Goal: Check status: Check status

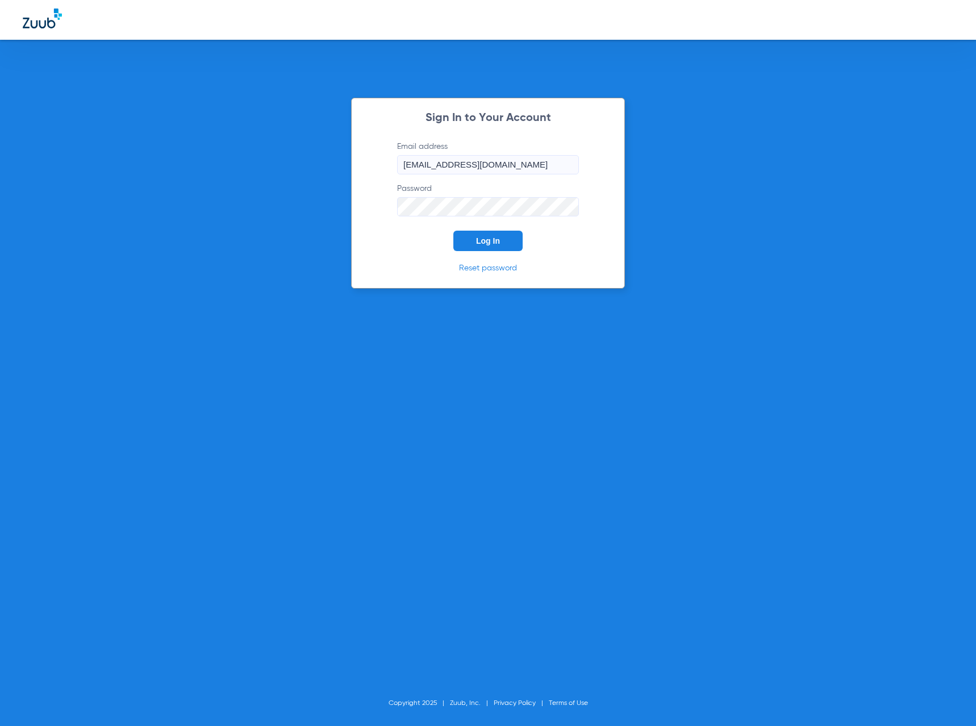
click at [476, 236] on span "Log In" at bounding box center [488, 240] width 24 height 9
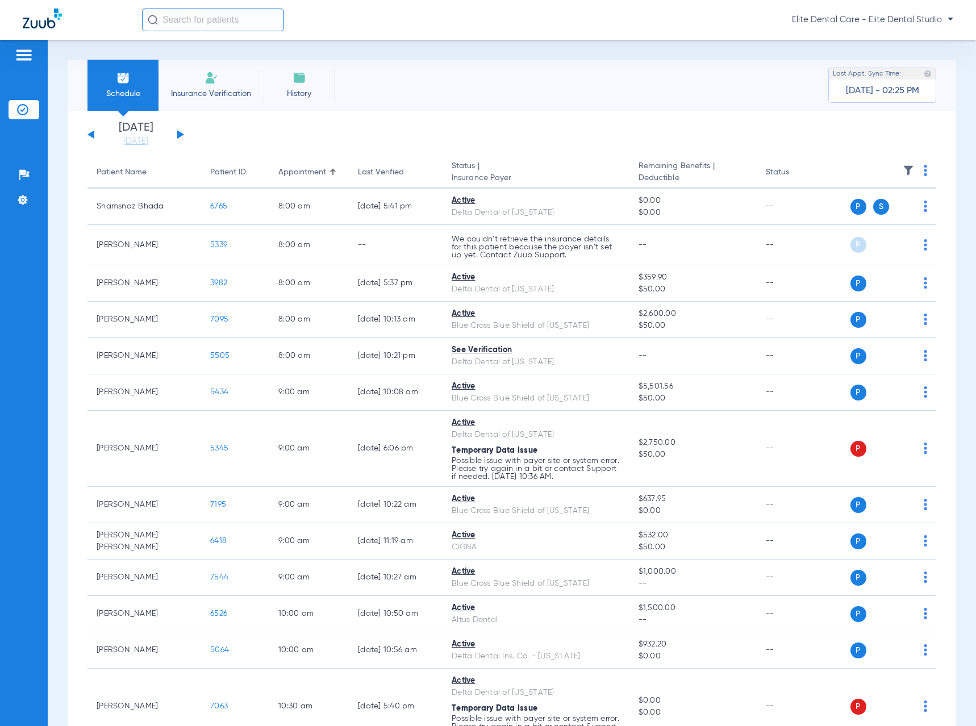
click at [180, 134] on button at bounding box center [180, 134] width 7 height 9
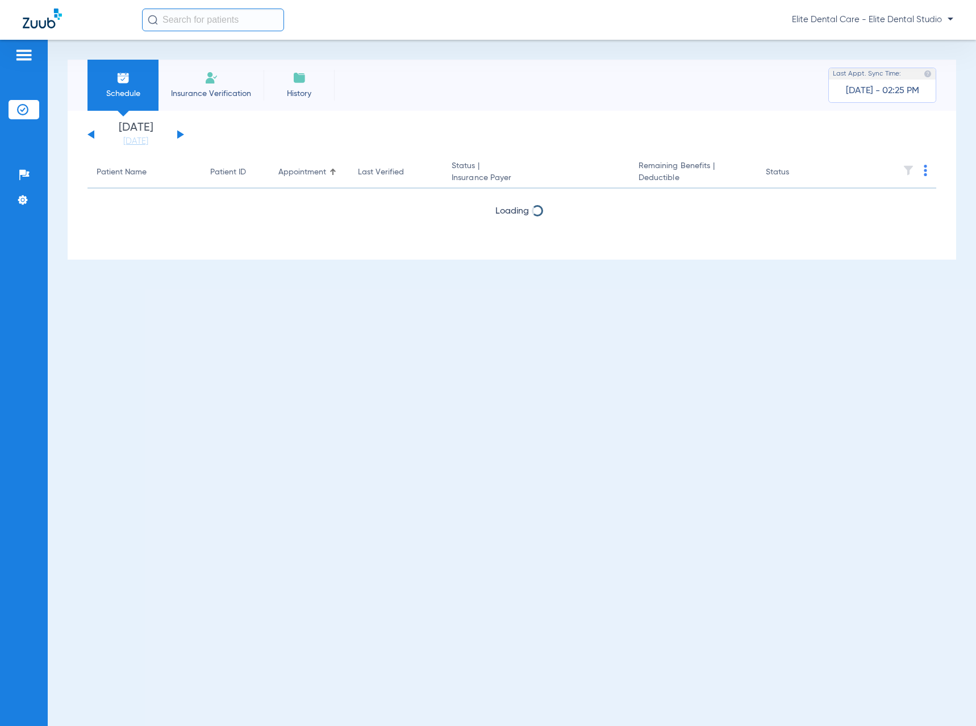
click at [180, 134] on button at bounding box center [180, 134] width 7 height 9
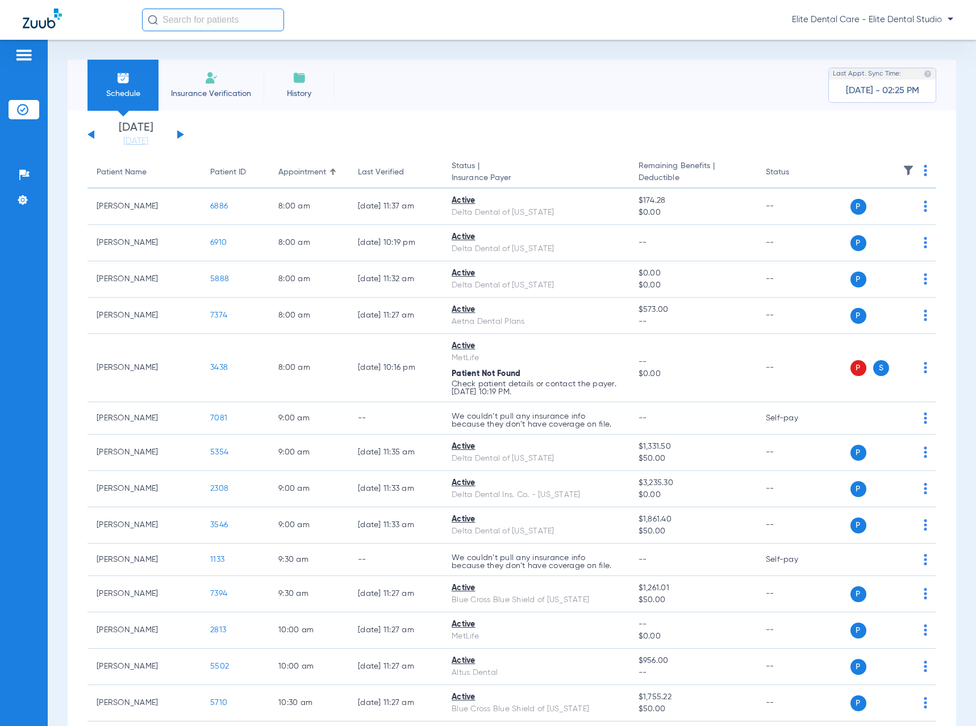
click at [180, 135] on button at bounding box center [180, 134] width 7 height 9
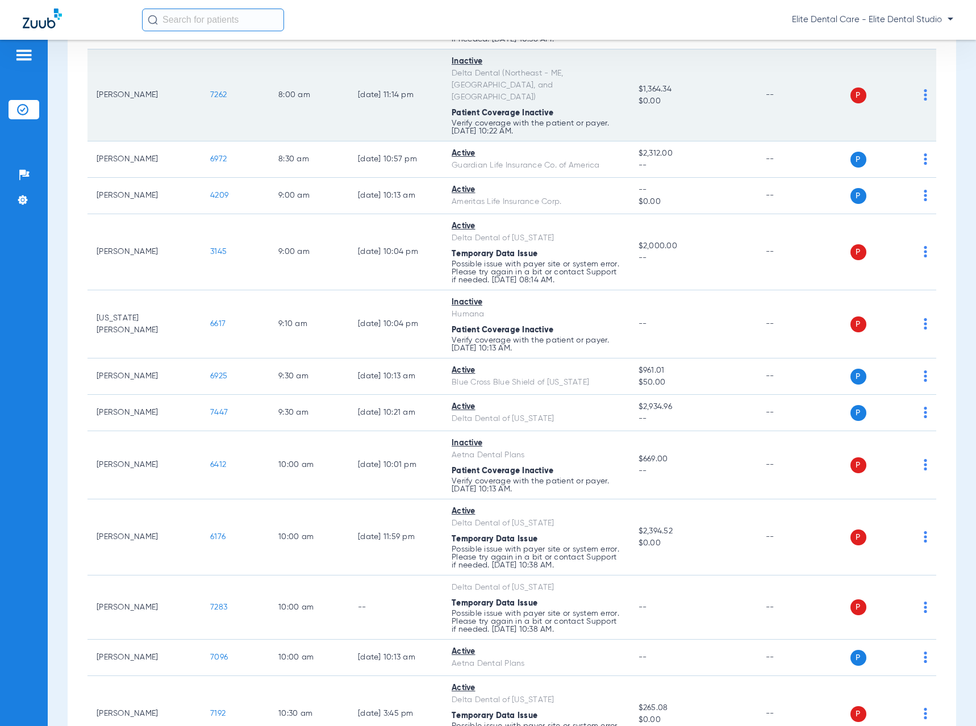
scroll to position [454, 0]
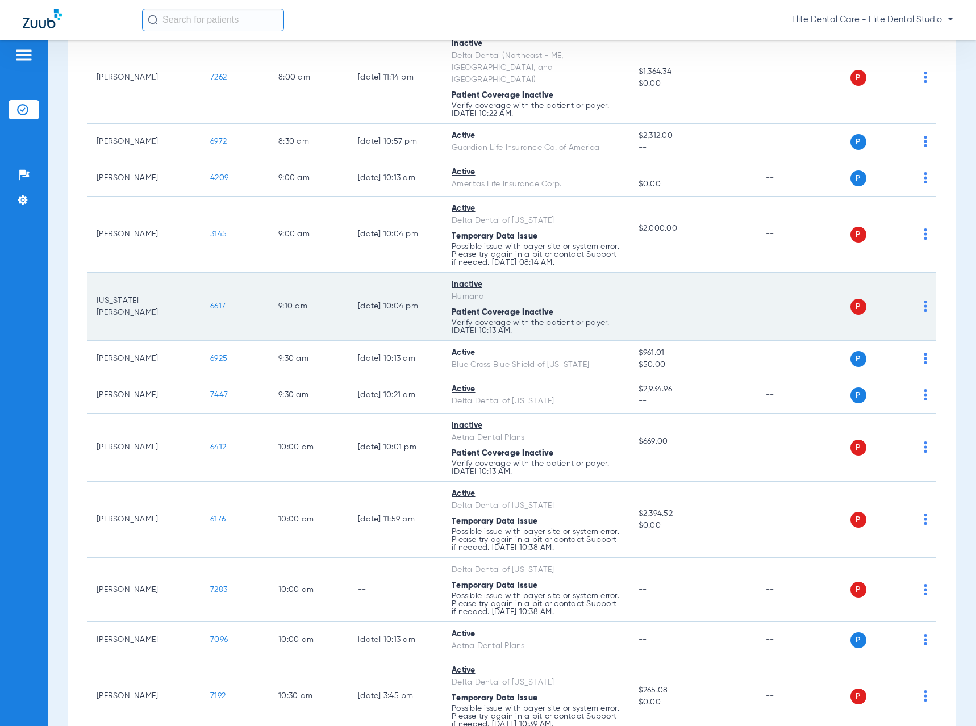
drag, startPoint x: 100, startPoint y: 286, endPoint x: 150, endPoint y: 290, distance: 50.1
click at [150, 290] on td "[US_STATE][PERSON_NAME]" at bounding box center [144, 307] width 114 height 68
click at [183, 287] on td "[US_STATE][PERSON_NAME]" at bounding box center [144, 307] width 114 height 68
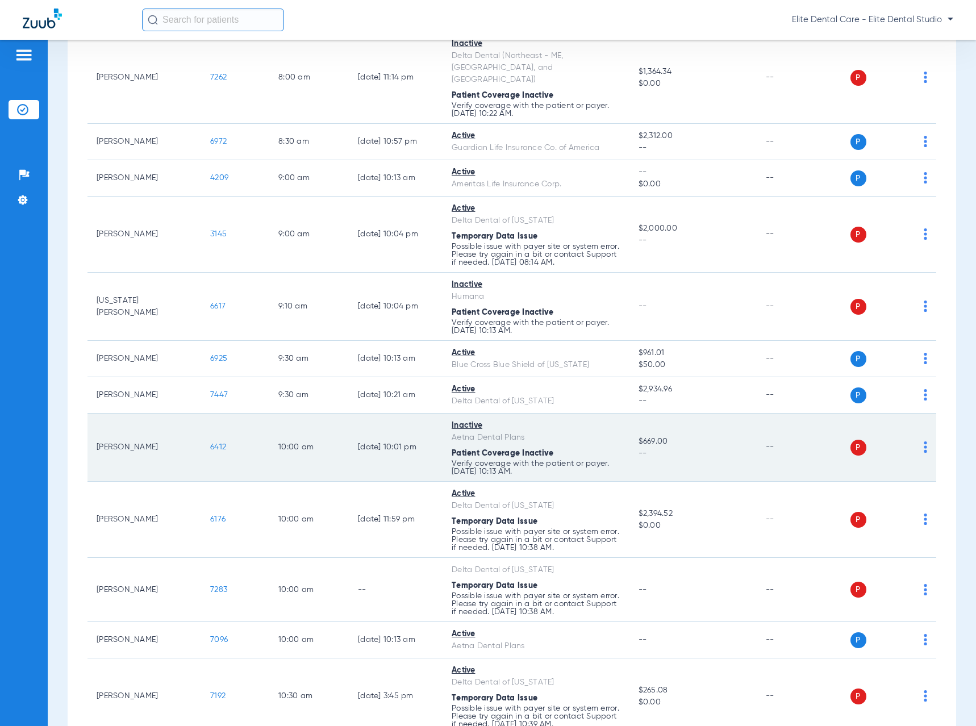
drag, startPoint x: 95, startPoint y: 424, endPoint x: 170, endPoint y: 428, distance: 75.1
click at [170, 428] on td "[PERSON_NAME]" at bounding box center [144, 448] width 114 height 68
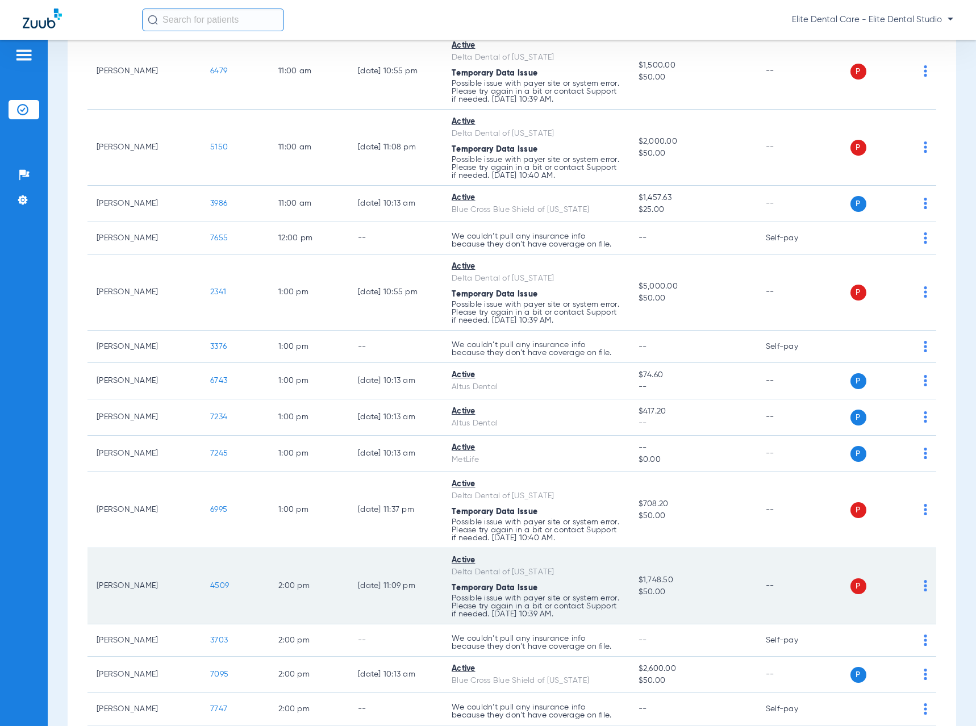
scroll to position [1193, 0]
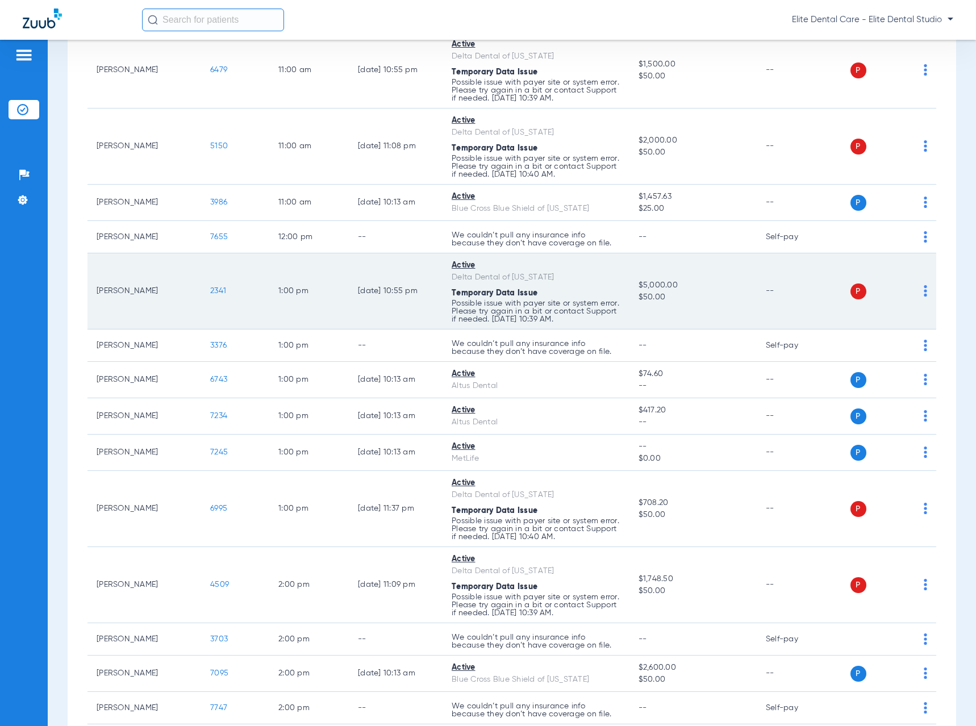
click at [335, 264] on td "1:00 PM" at bounding box center [309, 291] width 80 height 76
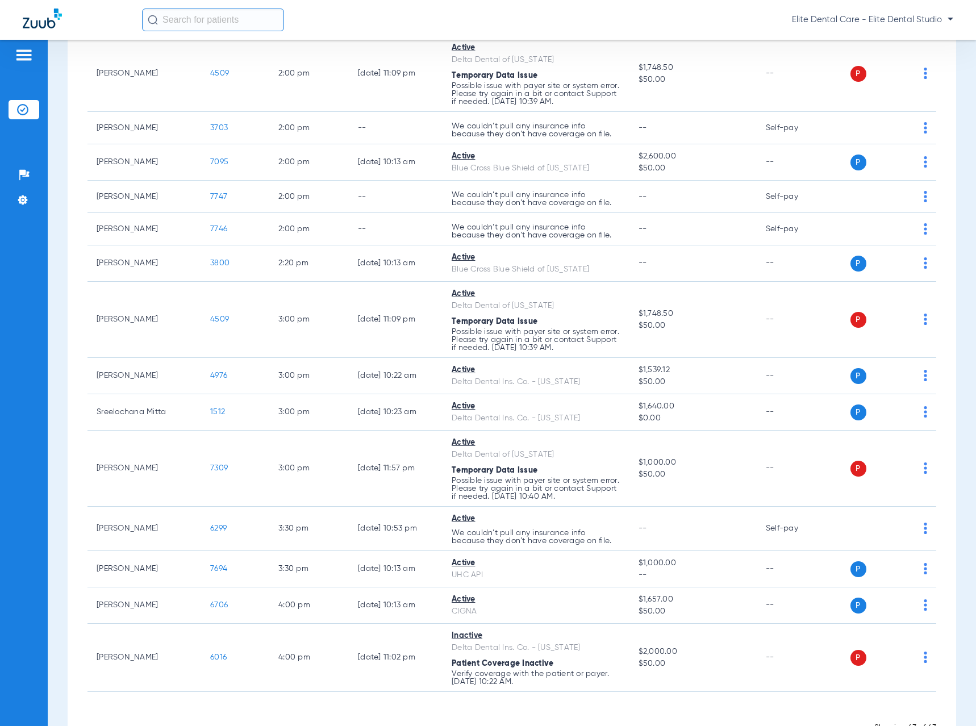
scroll to position [1719, 0]
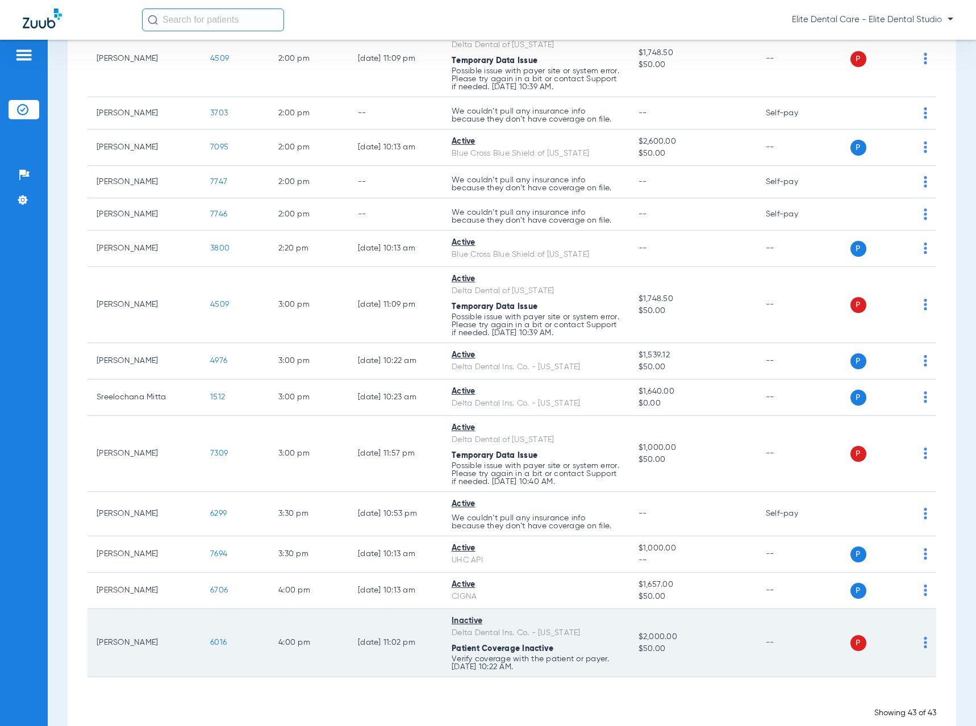
drag, startPoint x: 106, startPoint y: 621, endPoint x: 143, endPoint y: 619, distance: 36.4
click at [143, 619] on td "[PERSON_NAME]" at bounding box center [144, 643] width 114 height 68
